Goal: Task Accomplishment & Management: Manage account settings

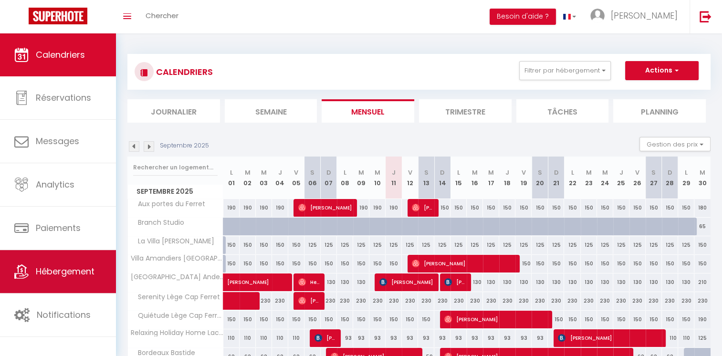
click at [52, 259] on link "Hébergement" at bounding box center [58, 271] width 116 height 43
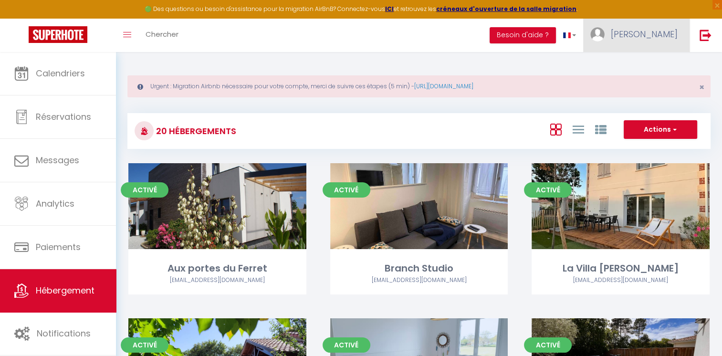
click at [632, 29] on link "[PERSON_NAME]" at bounding box center [636, 35] width 106 height 33
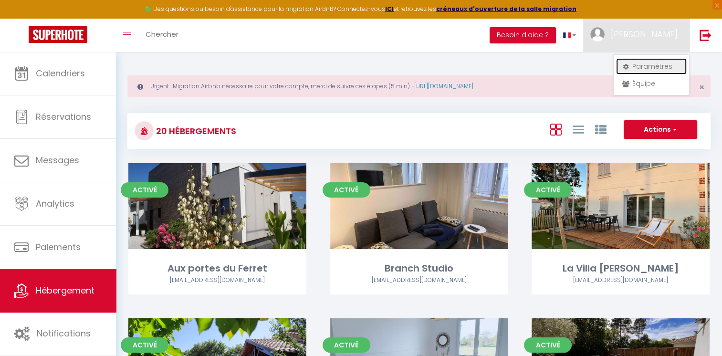
click at [628, 68] on icon at bounding box center [625, 66] width 7 height 7
select select "fr"
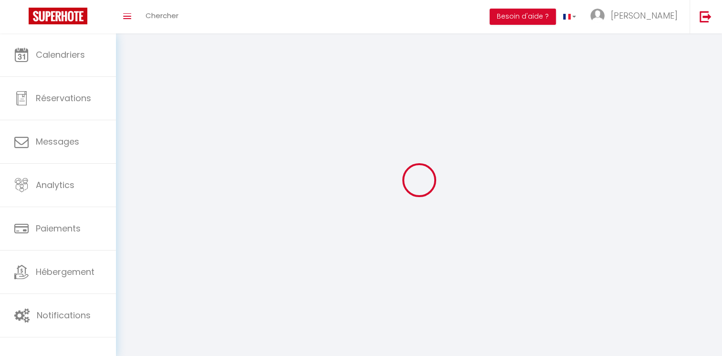
type input "[PERSON_NAME]"
type input "0686929980"
type input "[STREET_ADDRESS]"
type input "33680"
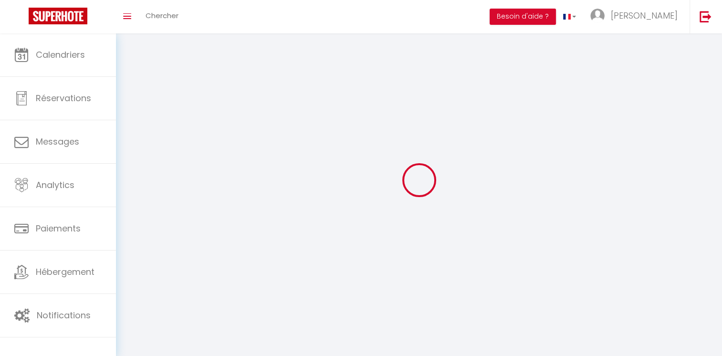
type input "le [DEMOGRAPHIC_DATA]"
type input "PNnY7RQFLhbbmgyfw08sBDhDa"
type input "YWqDHUUQ2V0iBrtMOZOO9B5S8"
select select "28"
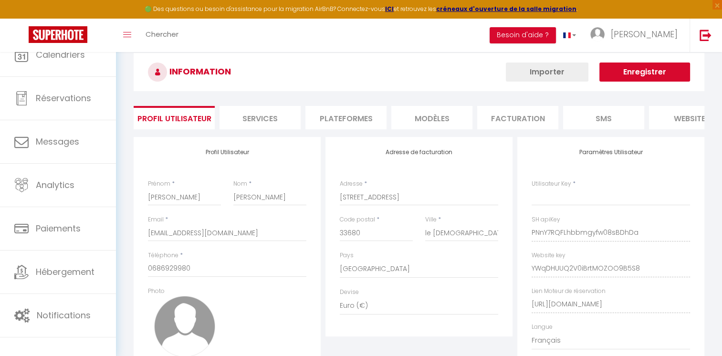
select select "fr"
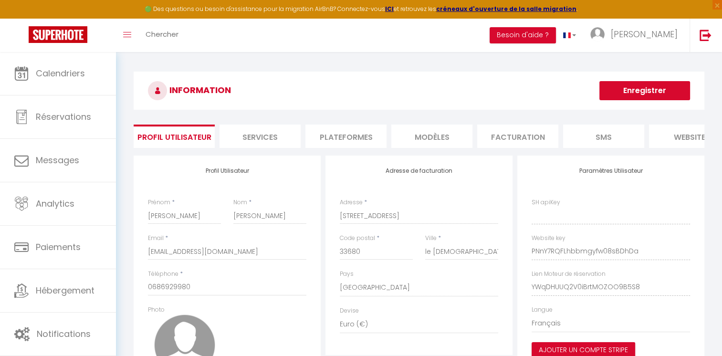
type input "PNnY7RQFLhbbmgyfw08sBDhDa"
type input "YWqDHUUQ2V0iBrtMOZOO9B5S8"
type input "[URL][DOMAIN_NAME]"
click at [378, 139] on li "Plateformes" at bounding box center [345, 135] width 81 height 23
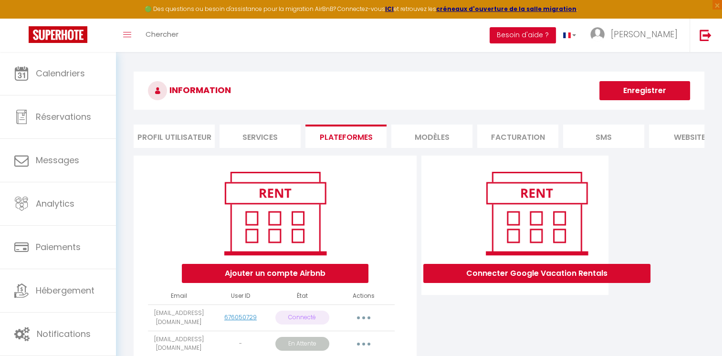
click at [548, 36] on button "Besoin d'aide ?" at bounding box center [522, 35] width 66 height 16
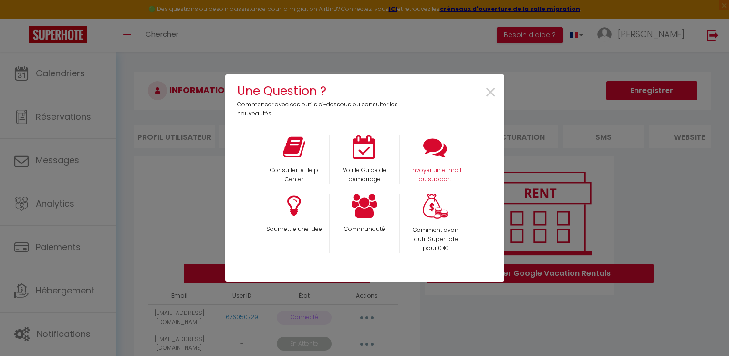
click at [420, 159] on div "Envoyer un e-mail au support" at bounding box center [435, 159] width 71 height 49
click at [434, 163] on div "Envoyer un e-mail au support" at bounding box center [435, 159] width 71 height 49
click at [435, 159] on div "Envoyer un e-mail au support" at bounding box center [435, 159] width 71 height 49
click at [446, 170] on p "Envoyer un e-mail au support" at bounding box center [435, 175] width 58 height 18
click at [487, 90] on span "×" at bounding box center [490, 93] width 13 height 30
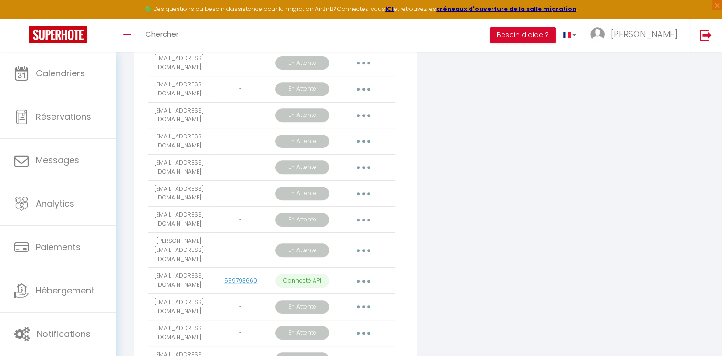
scroll to position [394, 0]
